Goal: Task Accomplishment & Management: Manage account settings

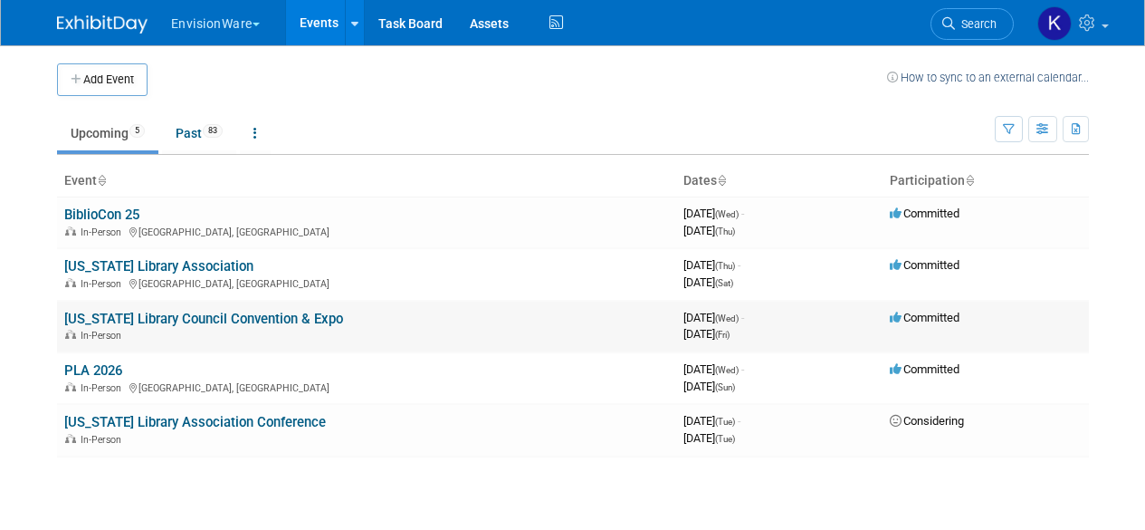
click at [131, 318] on link "[US_STATE] Library Council Convention & Expo" at bounding box center [203, 319] width 279 height 16
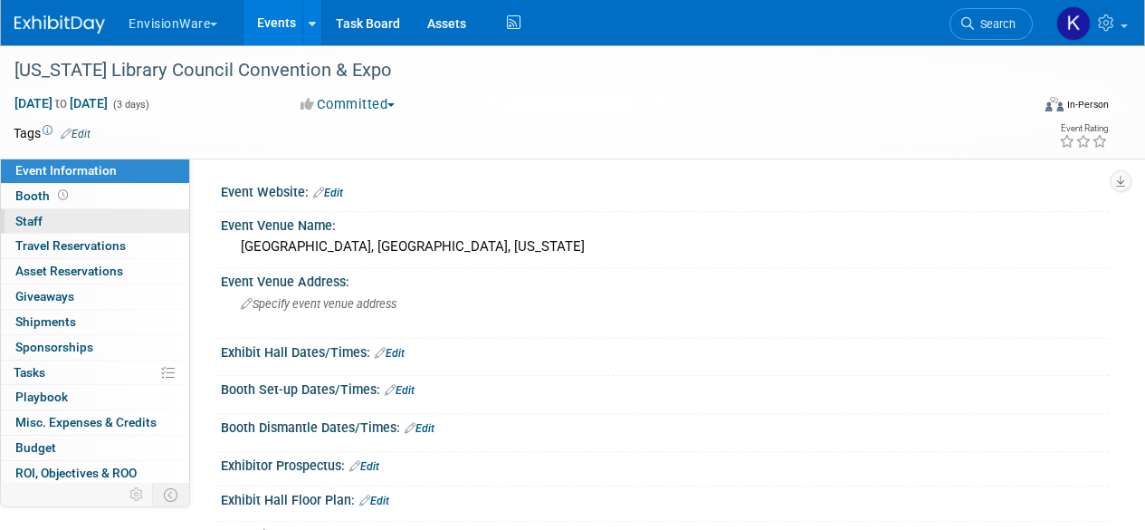
click at [99, 210] on link "0 Staff 0" at bounding box center [95, 221] width 188 height 24
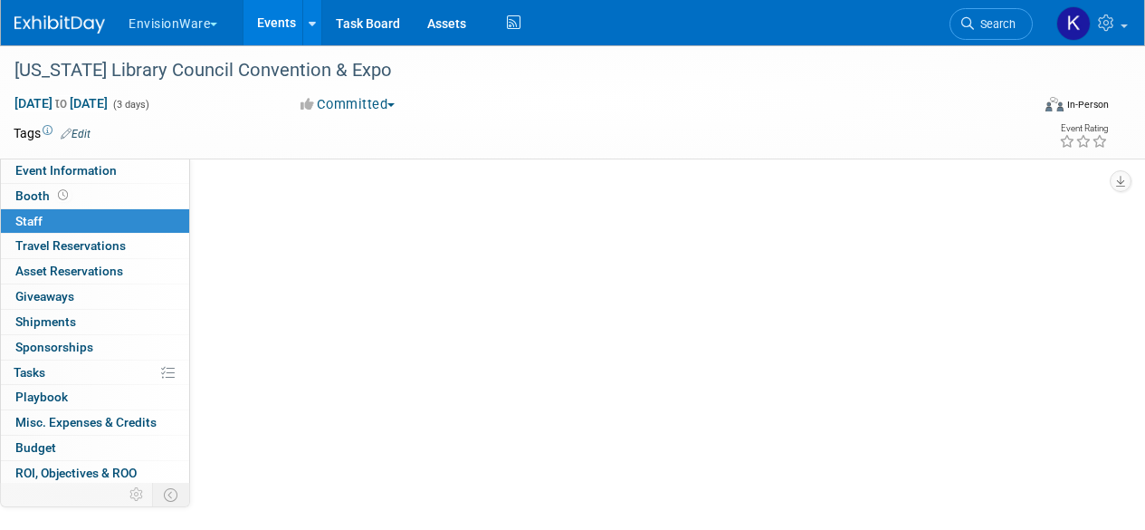
click at [99, 209] on link "0 Staff 0" at bounding box center [95, 221] width 188 height 24
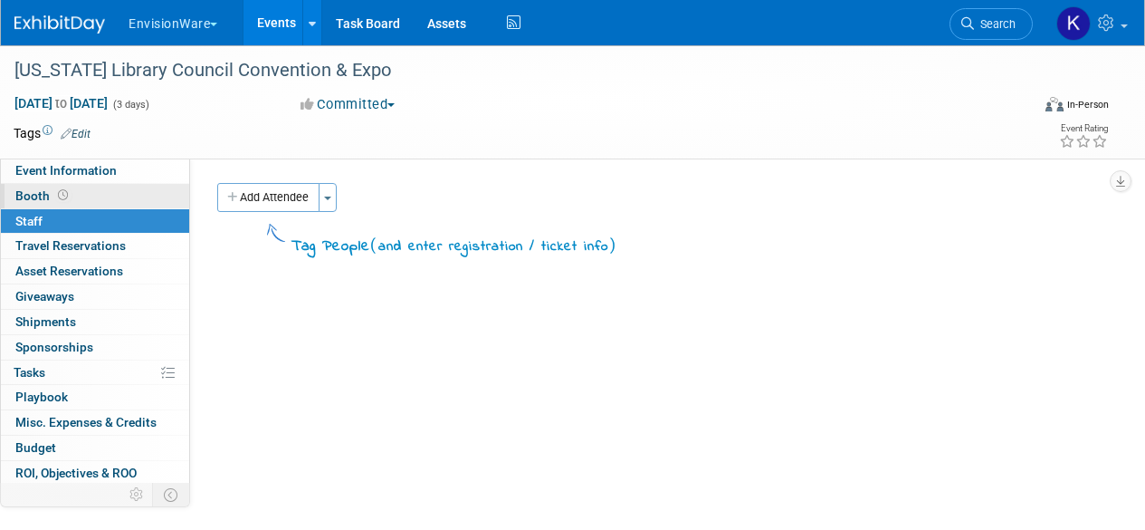
click at [100, 202] on link "Booth" at bounding box center [95, 196] width 188 height 24
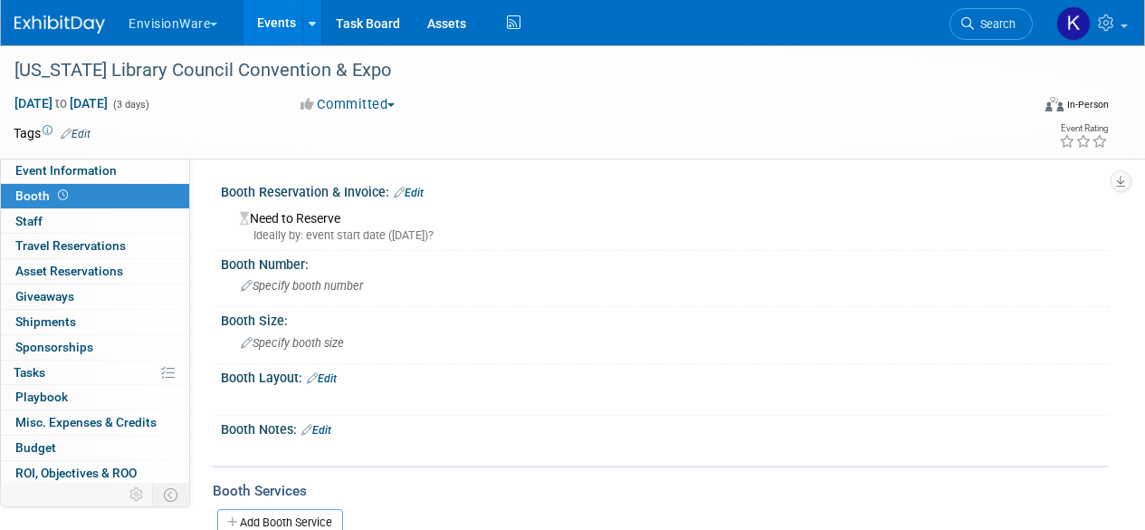
click at [314, 222] on div "Need to Reserve Ideally by: event start date (Wed. Nov 19, 2025)?" at bounding box center [664, 224] width 861 height 39
click at [423, 200] on div "Need to Reserve Ideally by: event start date (Wed. Nov 19, 2025)?" at bounding box center [665, 222] width 888 height 45
click at [422, 195] on link "Edit" at bounding box center [409, 193] width 30 height 13
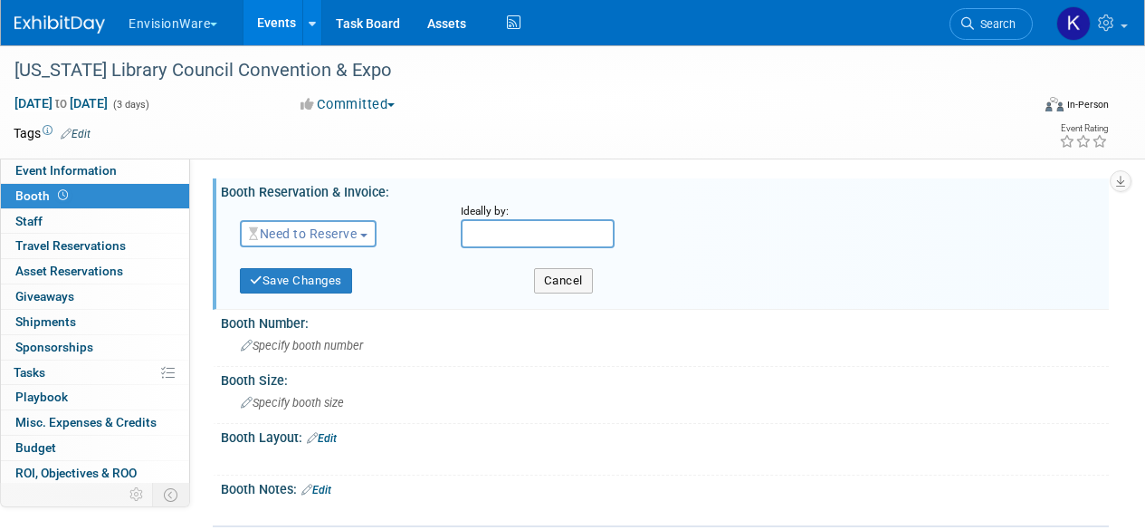
click at [325, 231] on span "Need to Reserve" at bounding box center [303, 233] width 108 height 14
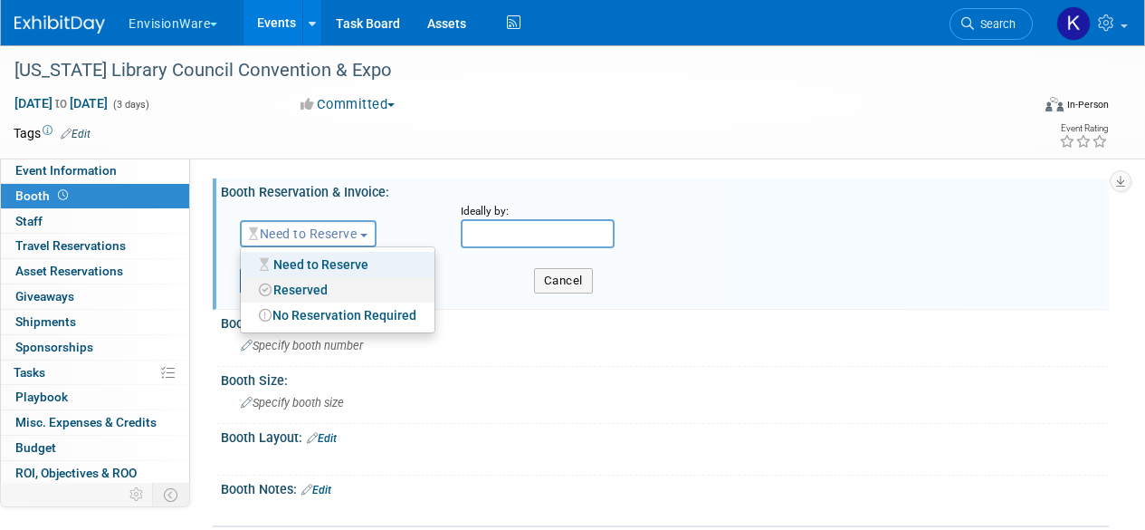
click at [317, 285] on link "Reserved" at bounding box center [338, 289] width 194 height 25
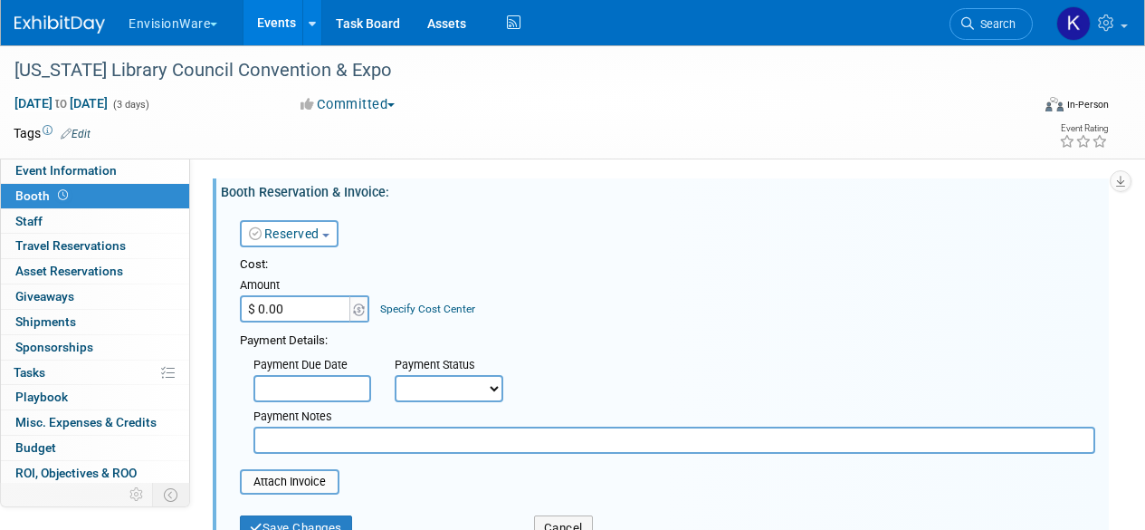
click at [294, 306] on input "$ 0.00" at bounding box center [296, 308] width 113 height 27
type input "$ 800.00"
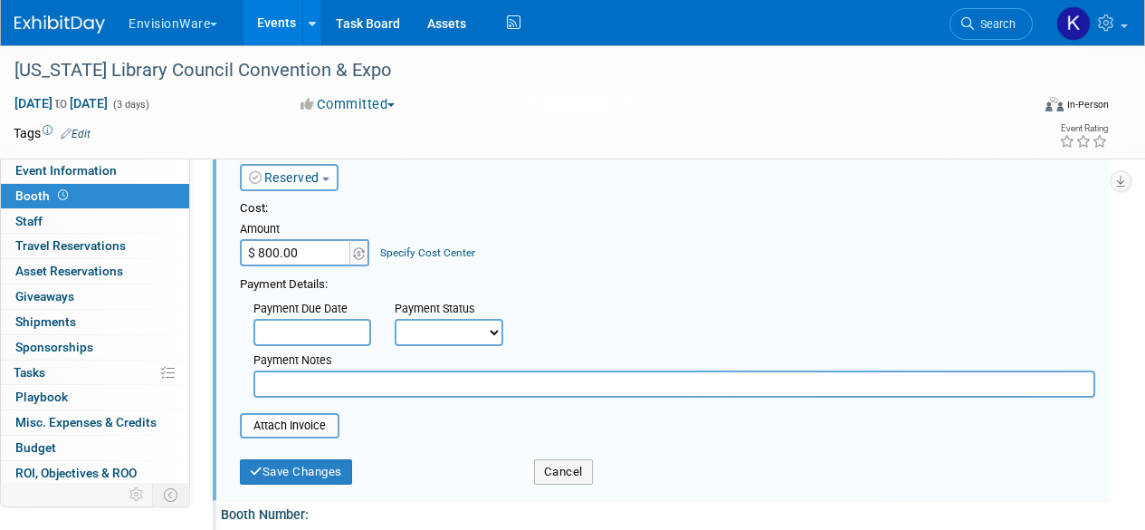
scroll to position [181, 0]
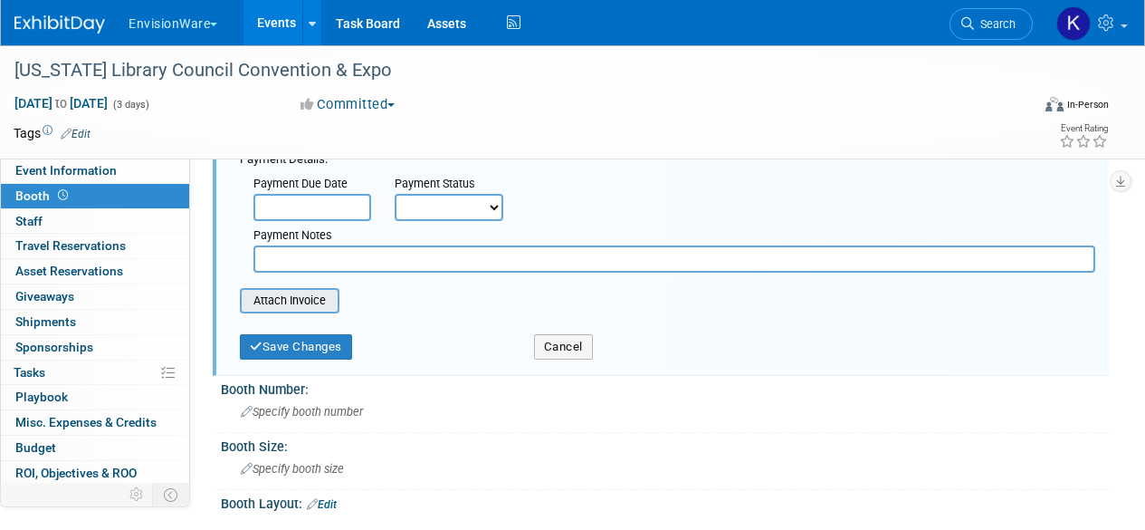
click at [305, 311] on input "file" at bounding box center [229, 301] width 215 height 22
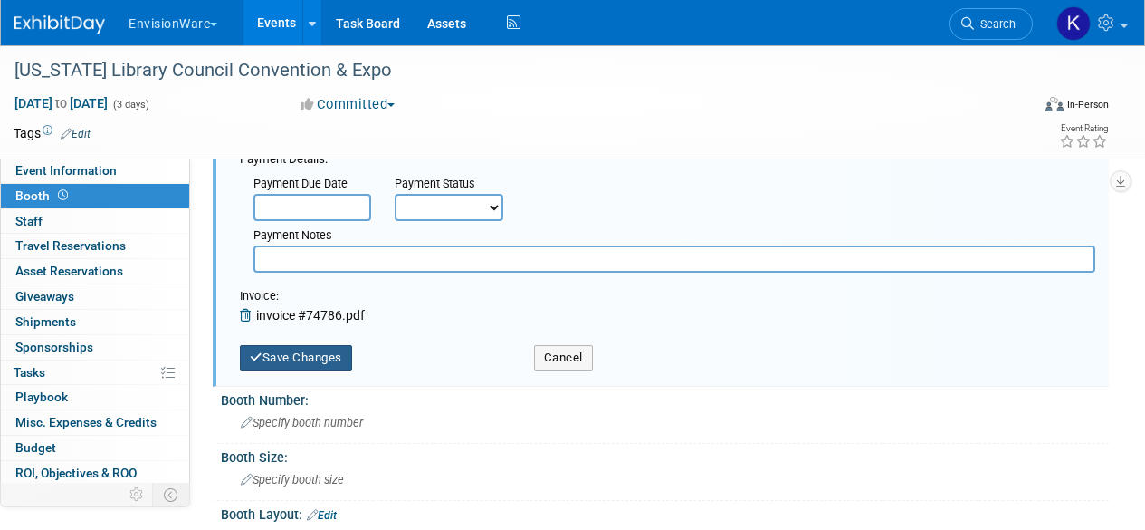
click at [301, 359] on button "Save Changes" at bounding box center [296, 357] width 112 height 25
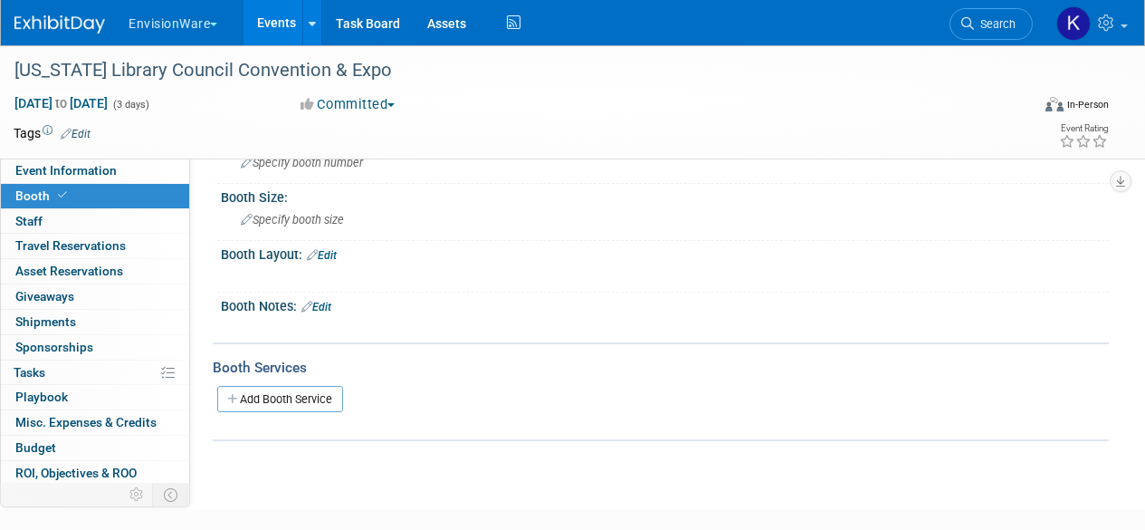
scroll to position [0, 0]
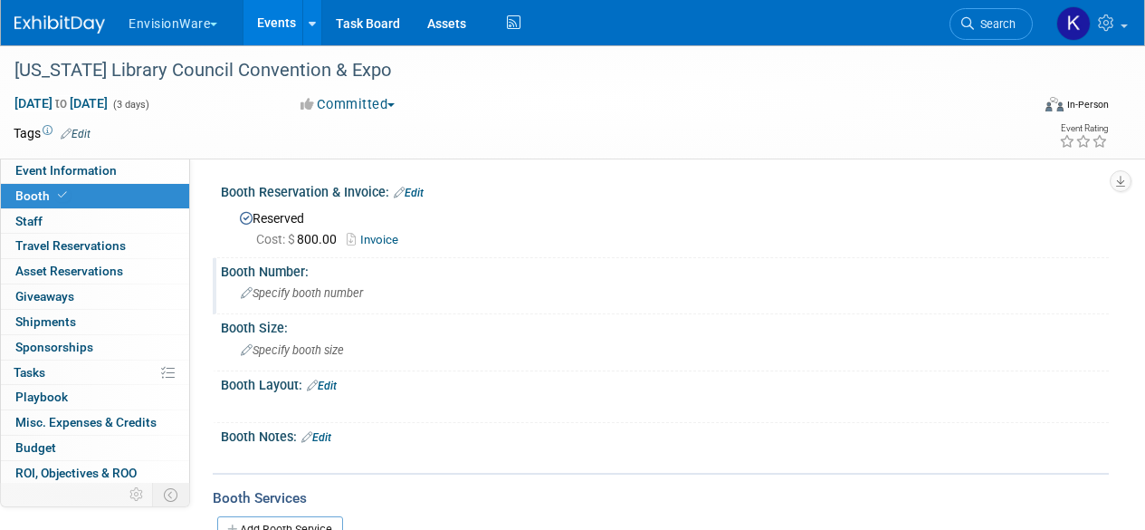
click at [273, 282] on div "Specify booth number" at bounding box center [664, 293] width 861 height 28
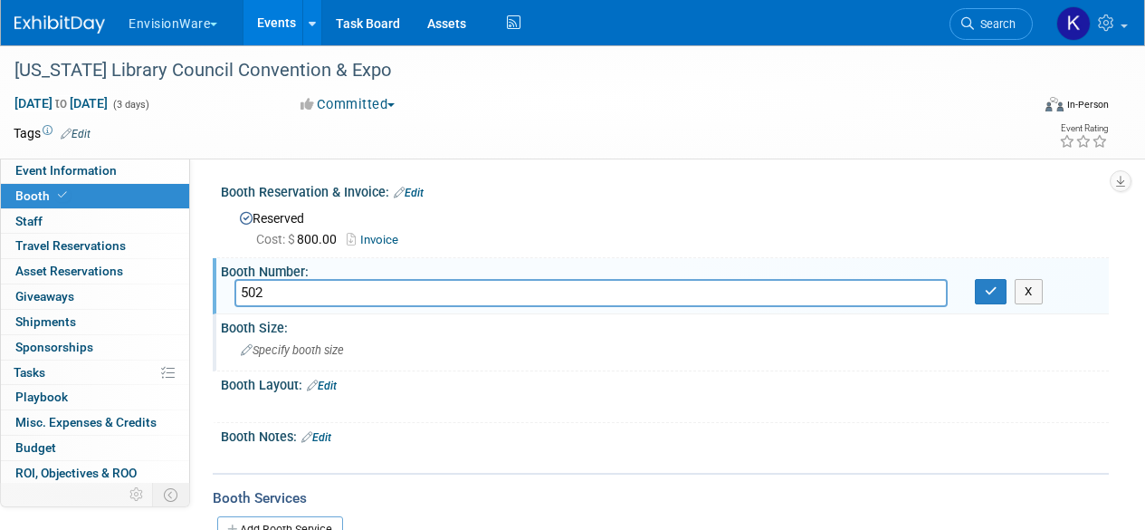
type input "502"
click at [483, 363] on div "Specify booth size" at bounding box center [665, 351] width 888 height 30
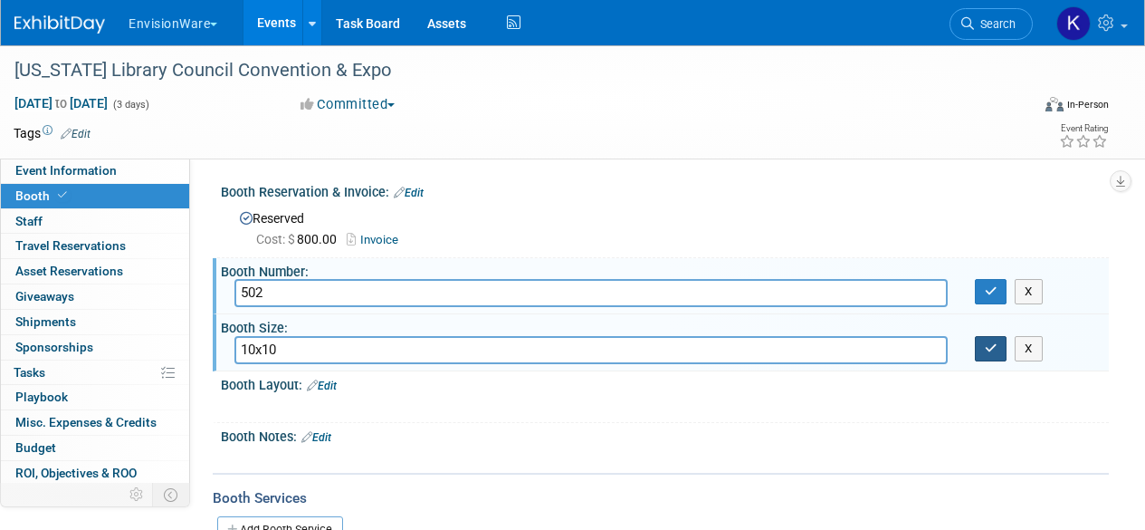
type input "10x10"
click at [984, 341] on button "button" at bounding box center [991, 348] width 33 height 25
click at [998, 288] on button "button" at bounding box center [991, 291] width 33 height 25
click at [73, 171] on span "Event Information" at bounding box center [65, 170] width 101 height 14
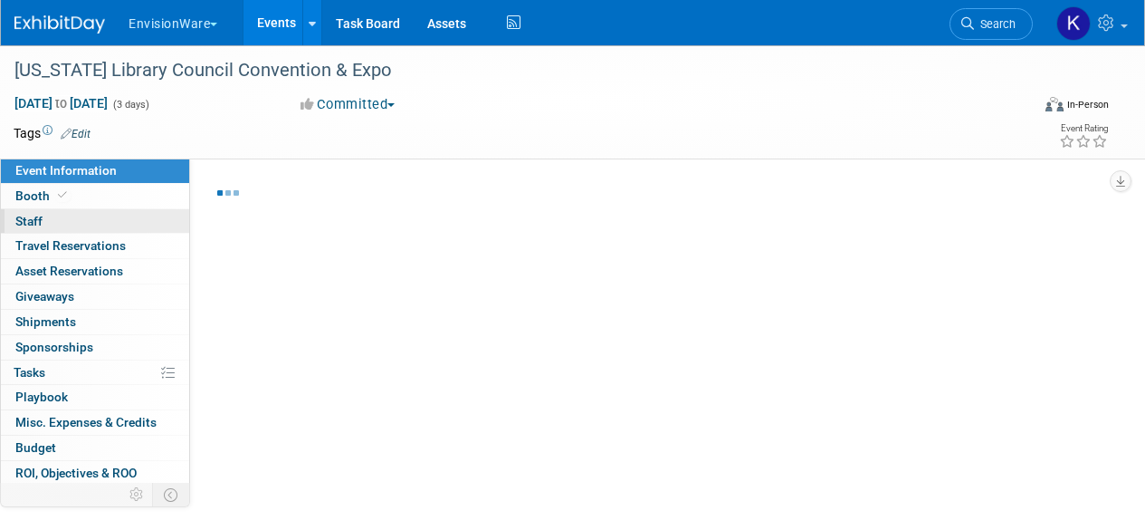
click at [103, 225] on link "0 Staff 0" at bounding box center [95, 221] width 188 height 24
